Goal: Transaction & Acquisition: Book appointment/travel/reservation

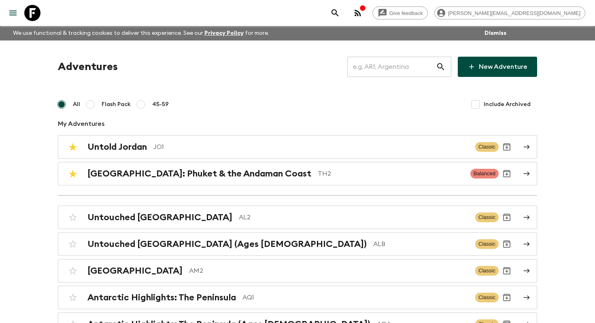
scroll to position [2725, 0]
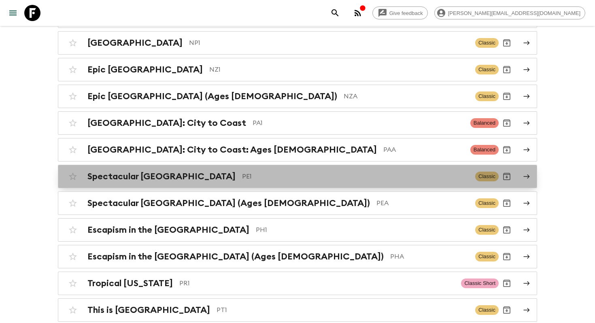
click at [258, 172] on p "PE1" at bounding box center [355, 177] width 227 height 10
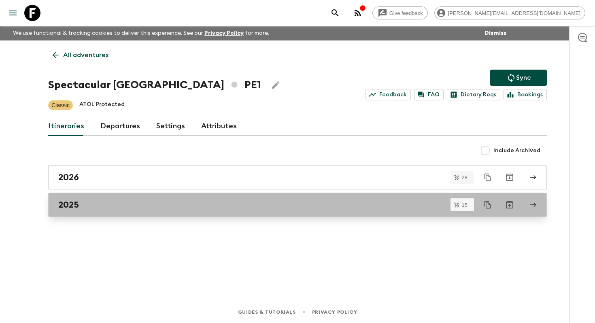
click at [97, 214] on link "2025" at bounding box center [297, 205] width 498 height 24
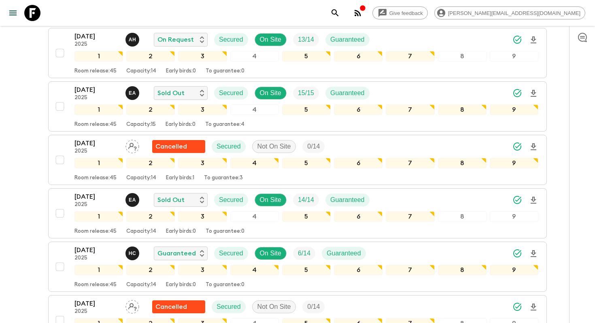
scroll to position [422, 0]
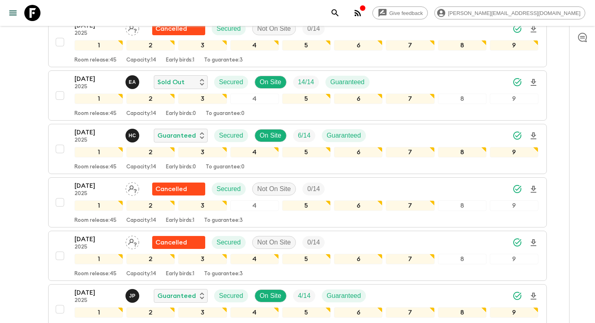
click at [11, 146] on div "Give feedback [PERSON_NAME][EMAIL_ADDRESS][DOMAIN_NAME] We use functional & tra…" at bounding box center [297, 100] width 595 height 1044
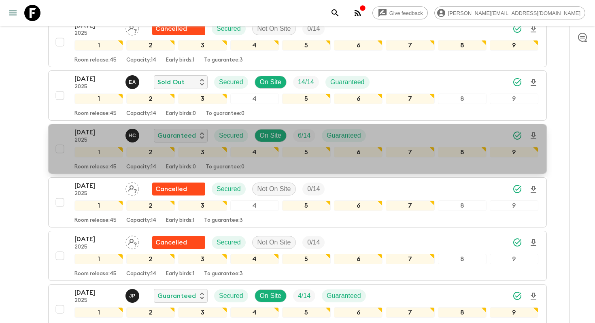
click at [91, 137] on div "[DATE] 2025" at bounding box center [96, 135] width 44 height 16
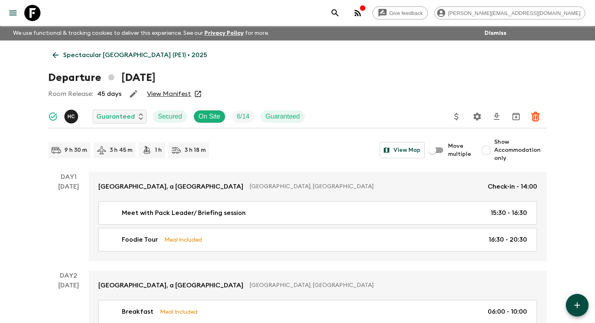
click at [34, 17] on icon at bounding box center [32, 13] width 16 height 16
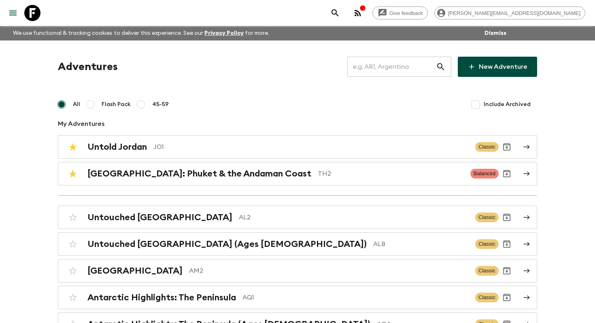
scroll to position [322, 0]
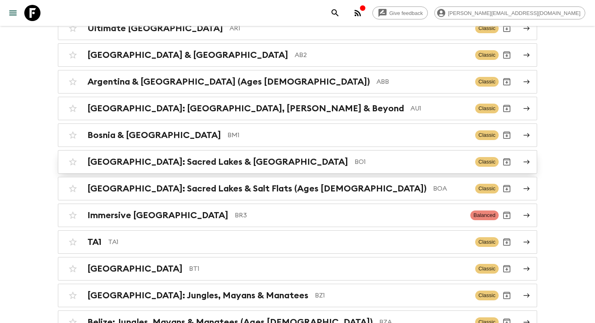
click at [184, 163] on h2 "[GEOGRAPHIC_DATA]: Sacred Lakes & [GEOGRAPHIC_DATA]" at bounding box center [217, 162] width 261 height 11
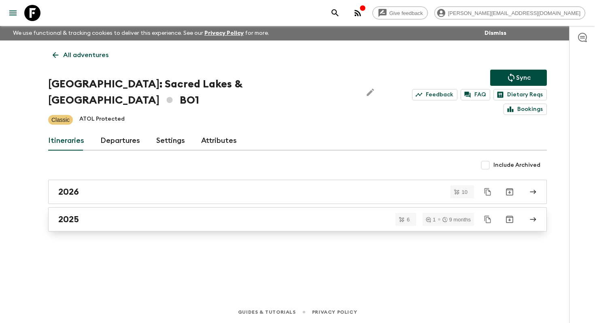
click at [131, 214] on div "2025" at bounding box center [289, 219] width 463 height 11
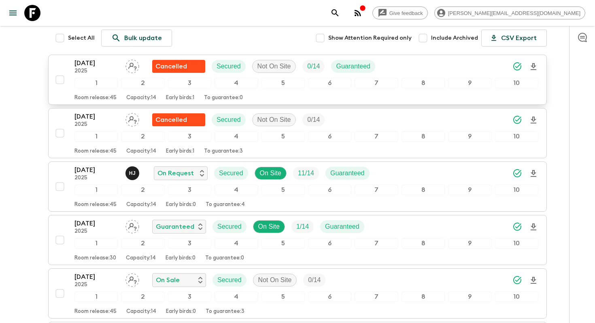
scroll to position [141, 0]
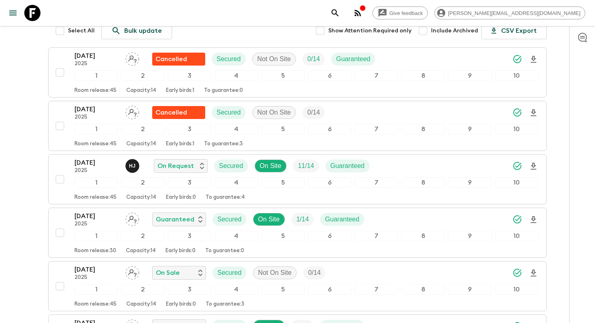
click at [34, 11] on icon at bounding box center [32, 13] width 16 height 16
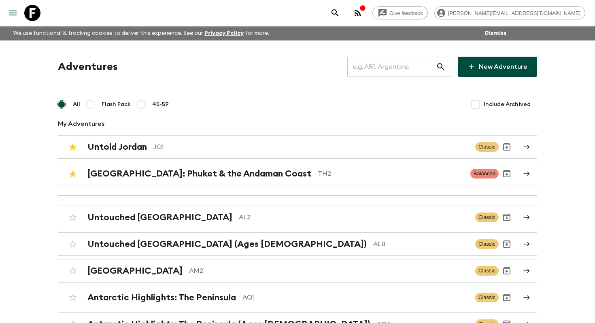
scroll to position [2191, 0]
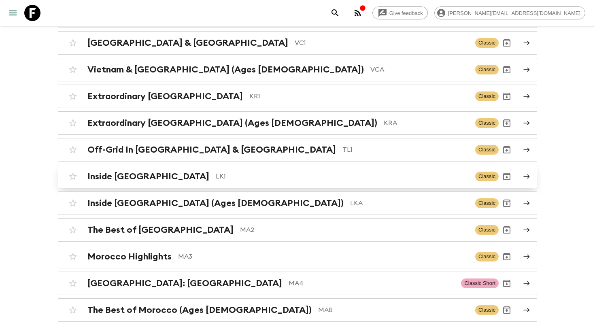
click at [100, 171] on h2 "Inside [GEOGRAPHIC_DATA]" at bounding box center [148, 176] width 122 height 11
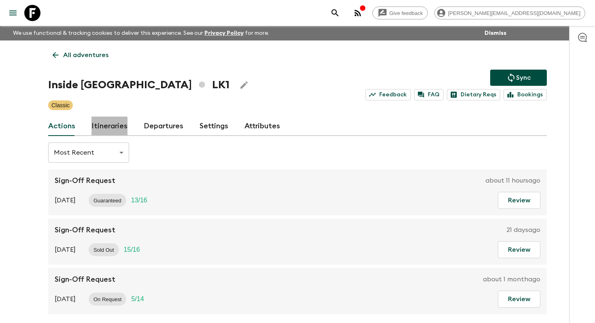
click at [107, 135] on link "Itineraries" at bounding box center [109, 126] width 36 height 19
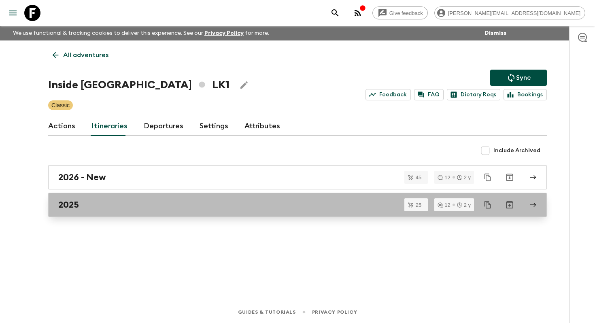
click at [120, 205] on div "2025" at bounding box center [289, 204] width 463 height 11
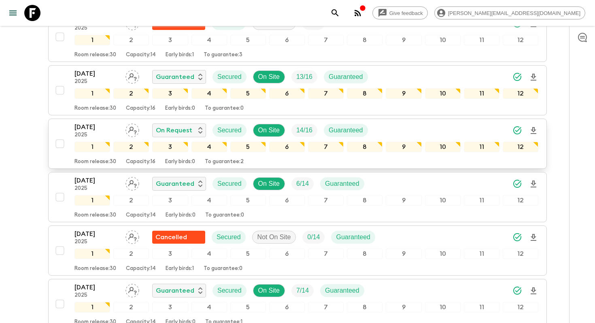
scroll to position [574, 0]
